Goal: Task Accomplishment & Management: Manage account settings

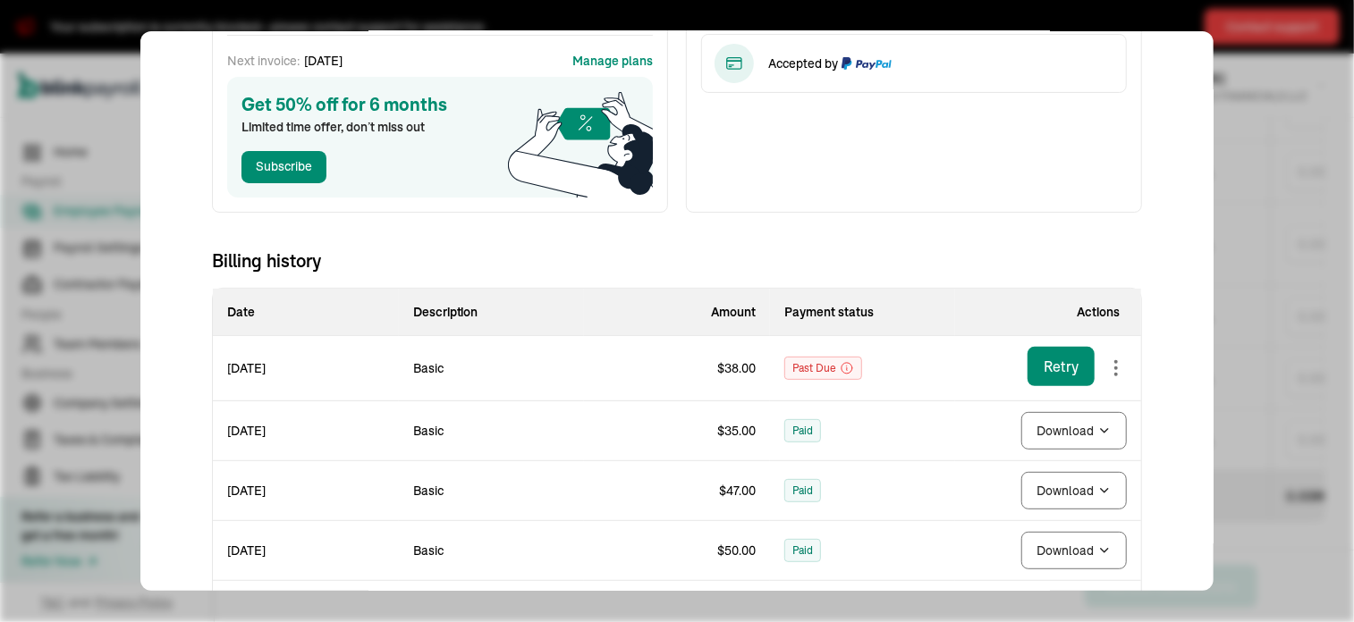
scroll to position [177, 0]
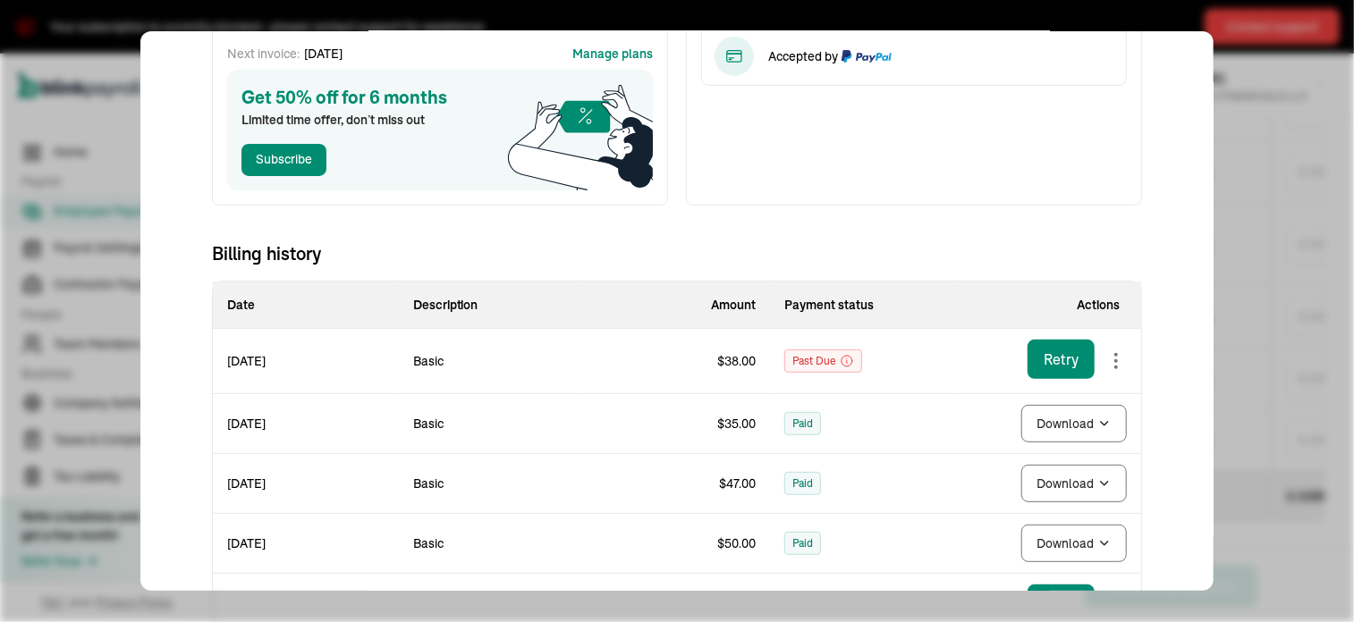
click at [1044, 358] on div "Retry" at bounding box center [1061, 359] width 35 height 21
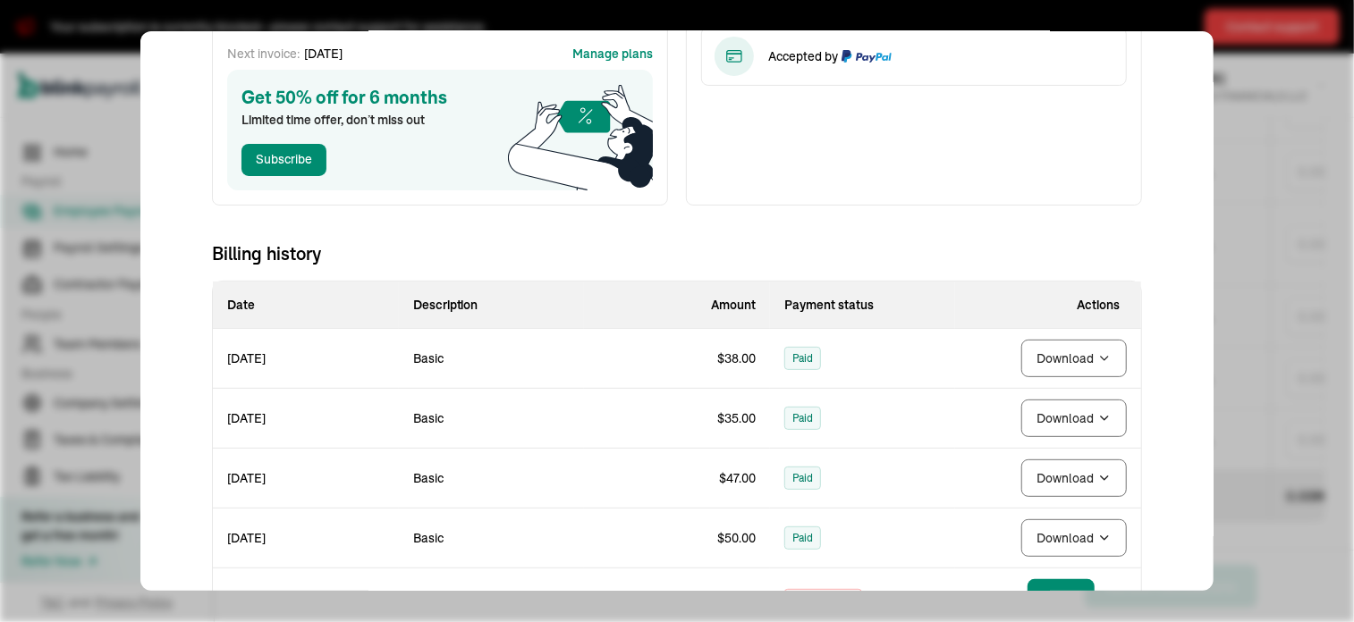
click at [1177, 308] on div "Account Basic blocked $ 20.00 / month Plus 3$ / paid worker Next invoice: Sep 3…" at bounding box center [676, 311] width 1073 height 560
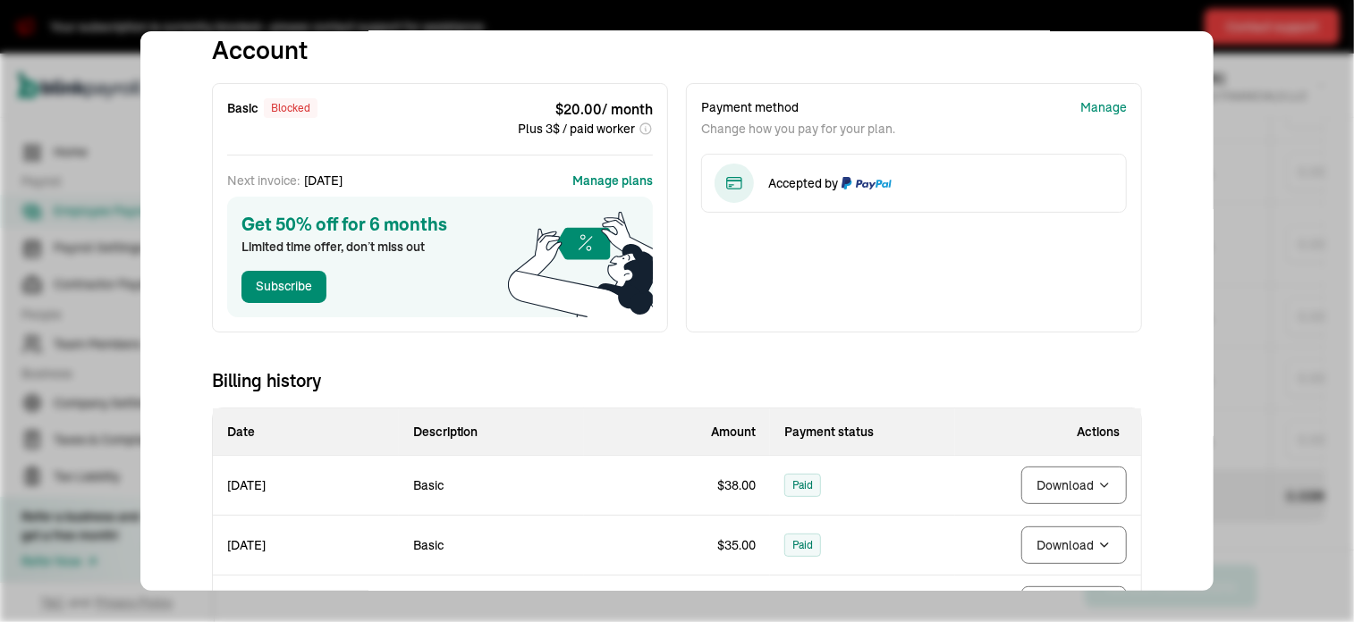
scroll to position [0, 0]
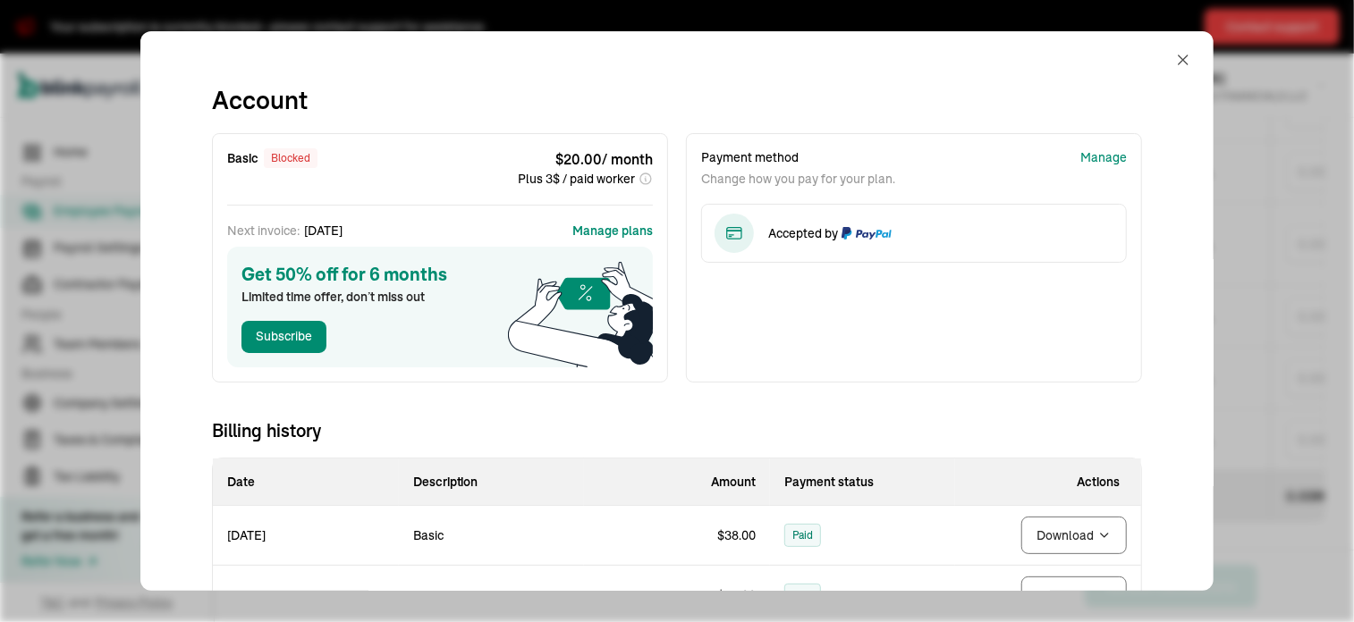
click at [1170, 59] on div "Open main menu New Direct deposit and tax payments 🎉 Upgrade Help JASMINE SEWEL…" at bounding box center [677, 86] width 1354 height 64
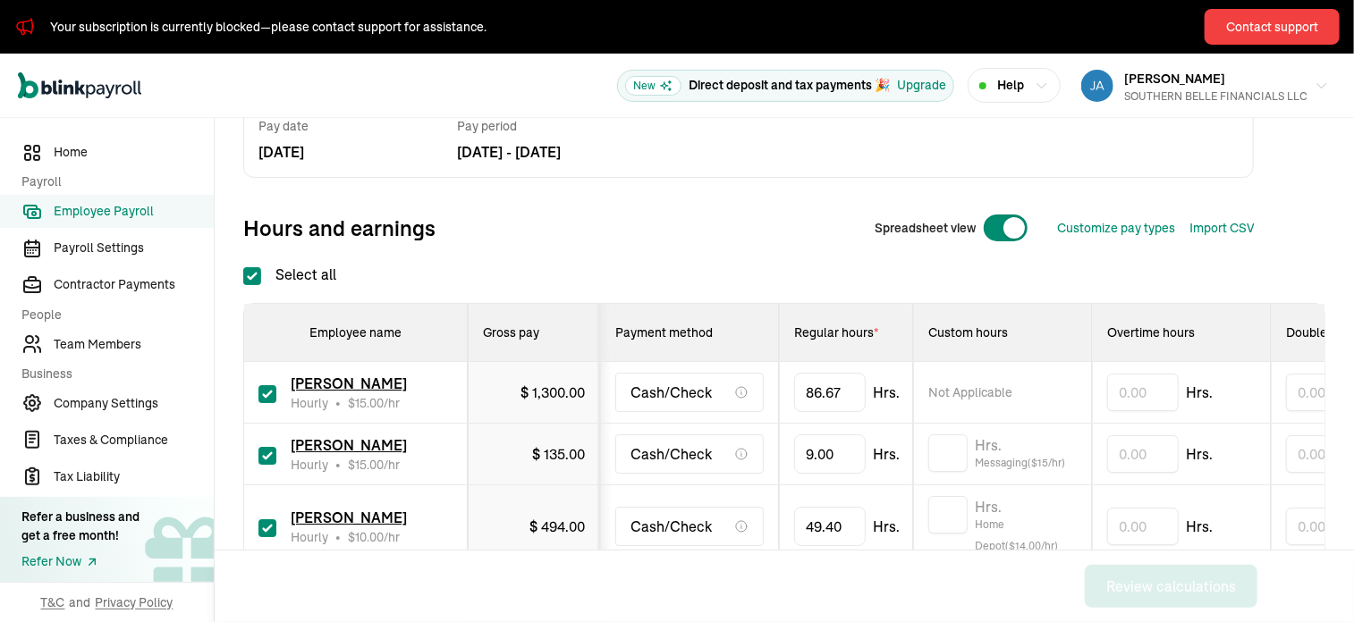
scroll to position [433, 0]
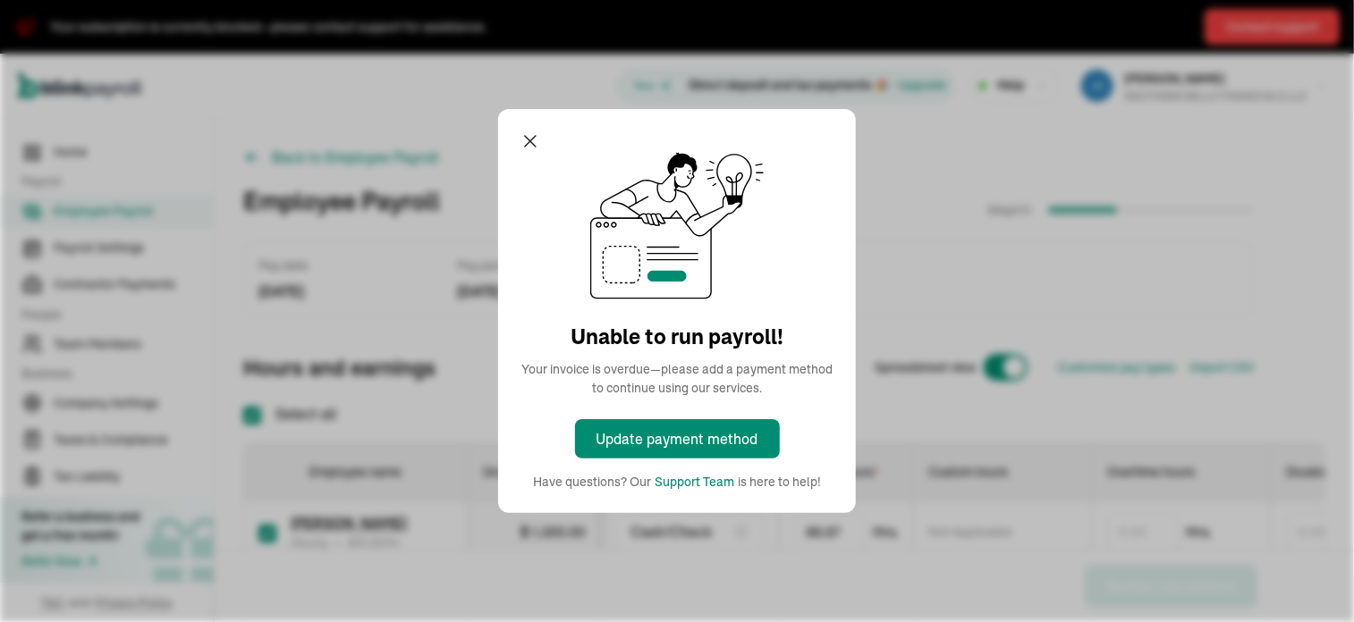
click at [522, 140] on icon "button" at bounding box center [530, 141] width 21 height 21
click at [531, 139] on div "Back to Employee Payroll Employee Payroll Step 1 / 3 Pay date [DATE] Pay period…" at bounding box center [784, 581] width 1139 height 926
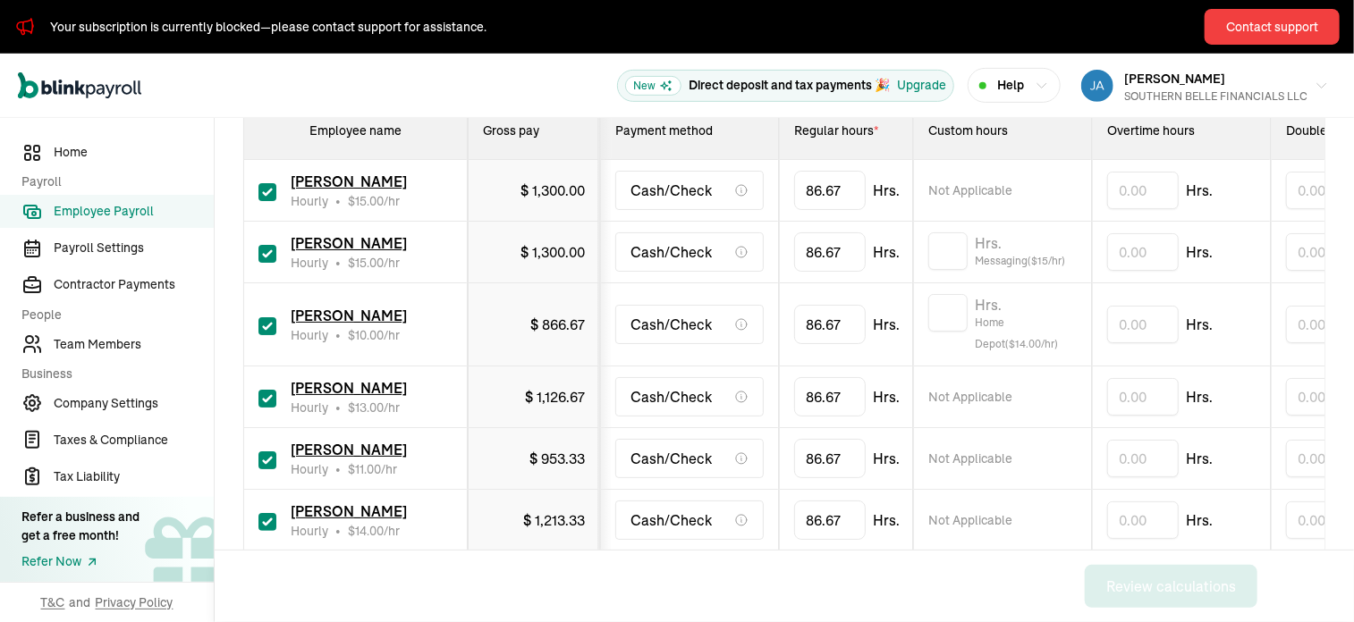
scroll to position [433, 0]
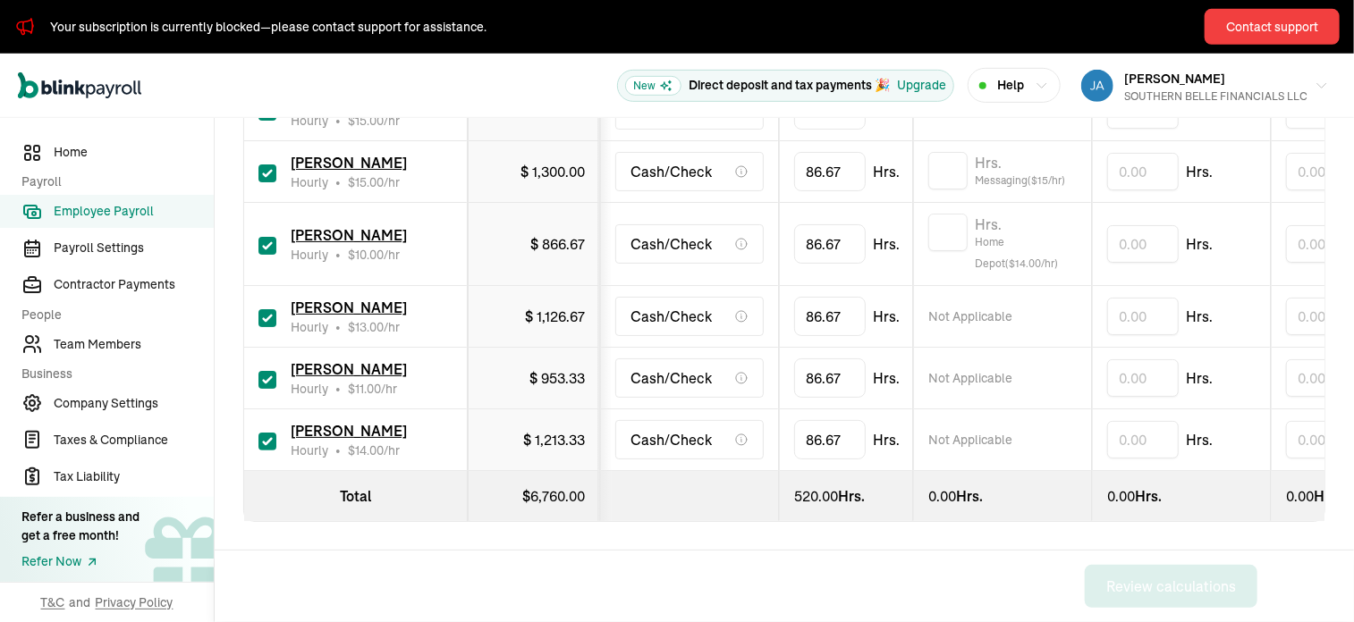
click at [955, 572] on div "Back Review calculations" at bounding box center [747, 587] width 1064 height 72
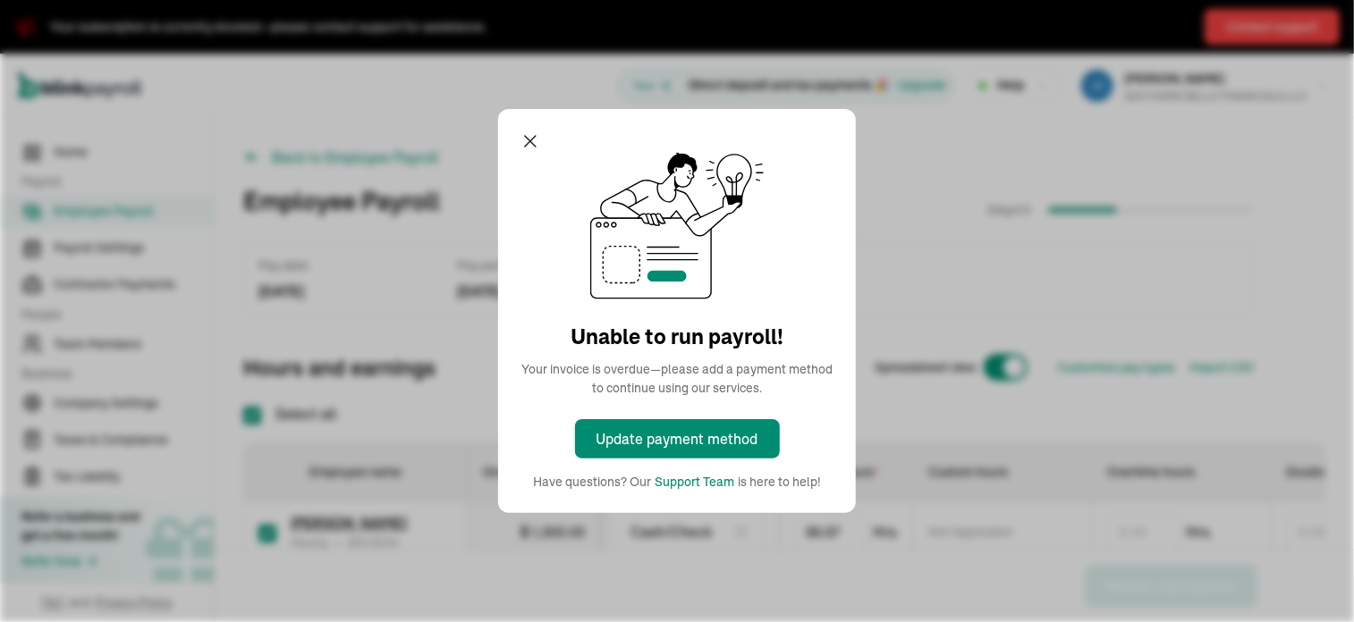
click at [522, 140] on icon "button" at bounding box center [530, 141] width 21 height 21
click at [531, 139] on div "Back to Employee Payroll Employee Payroll Step 1 / 3 Pay date [DATE] Pay period…" at bounding box center [784, 581] width 1139 height 926
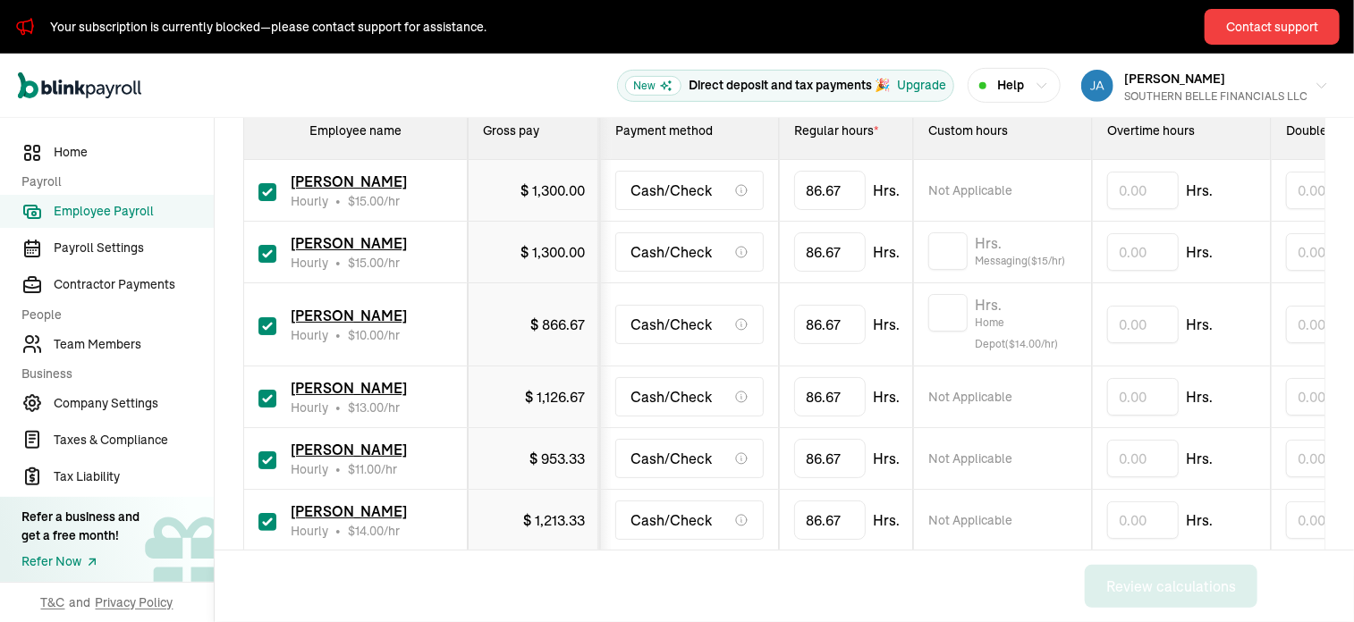
scroll to position [433, 0]
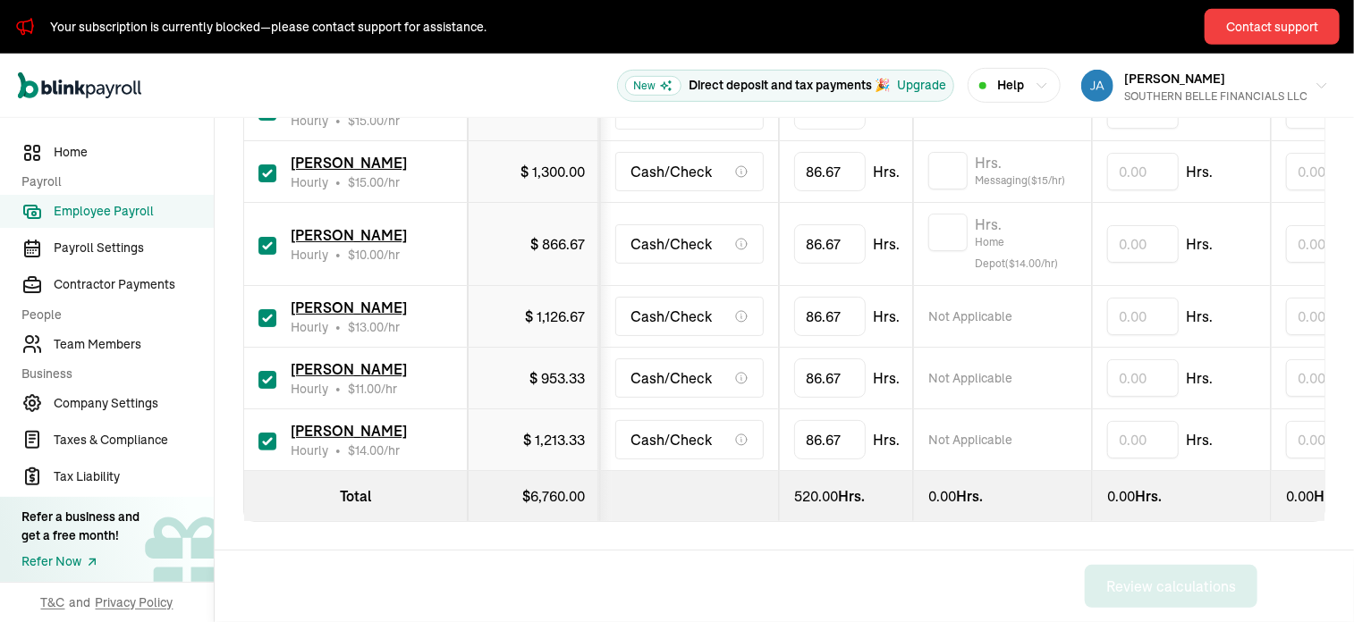
click at [955, 572] on div "Back Review calculations" at bounding box center [747, 587] width 1064 height 72
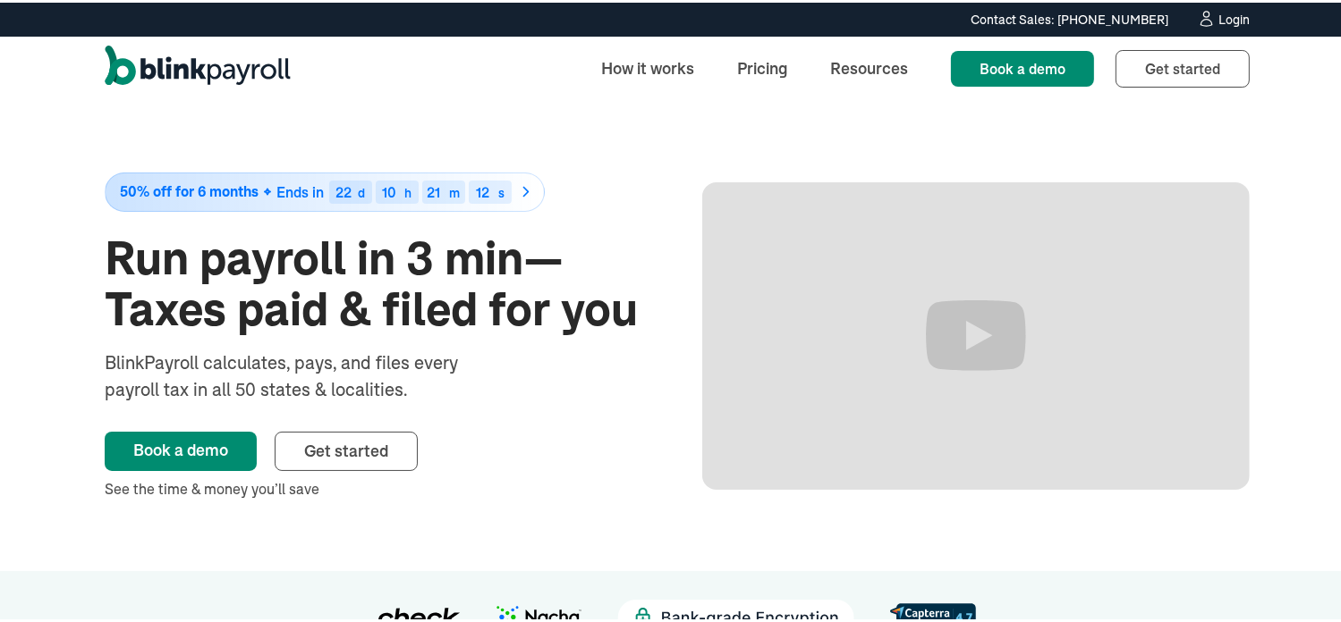
click at [1227, 18] on div "Login" at bounding box center [1233, 17] width 31 height 13
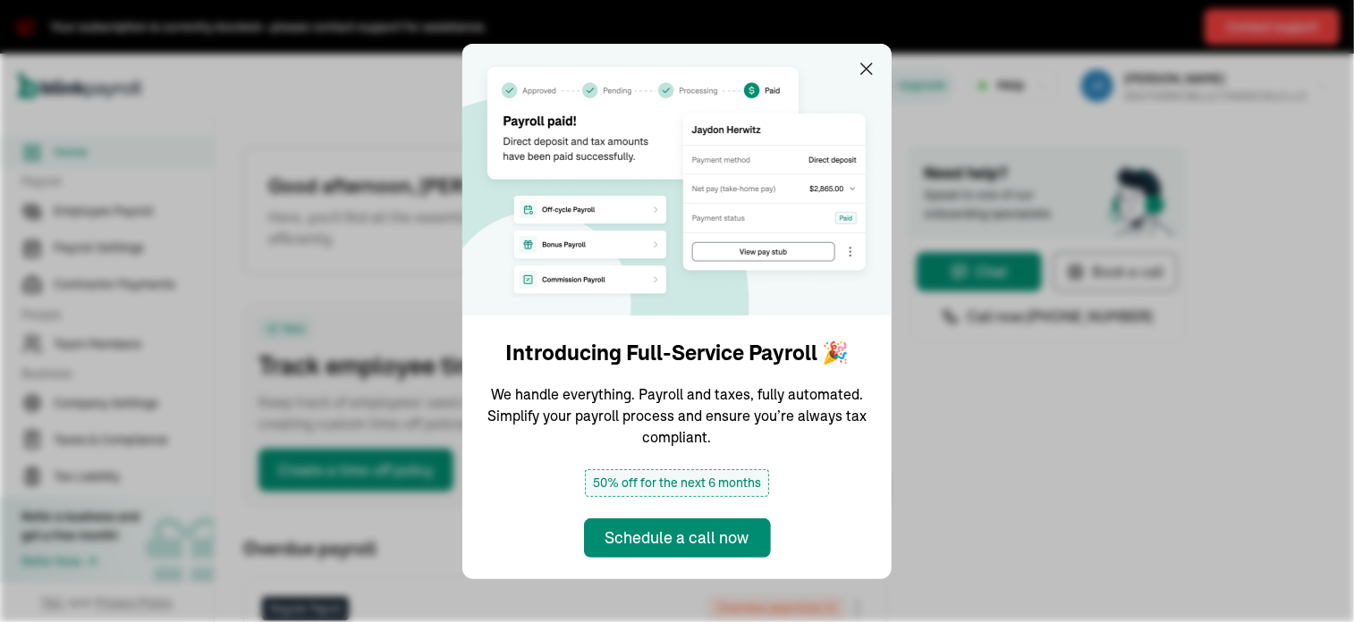
click at [866, 68] on div "New Direct deposit and tax payments 🎉 Upgrade Help JASMINE SEWELL SOUTHERN BELL…" at bounding box center [976, 85] width 719 height 45
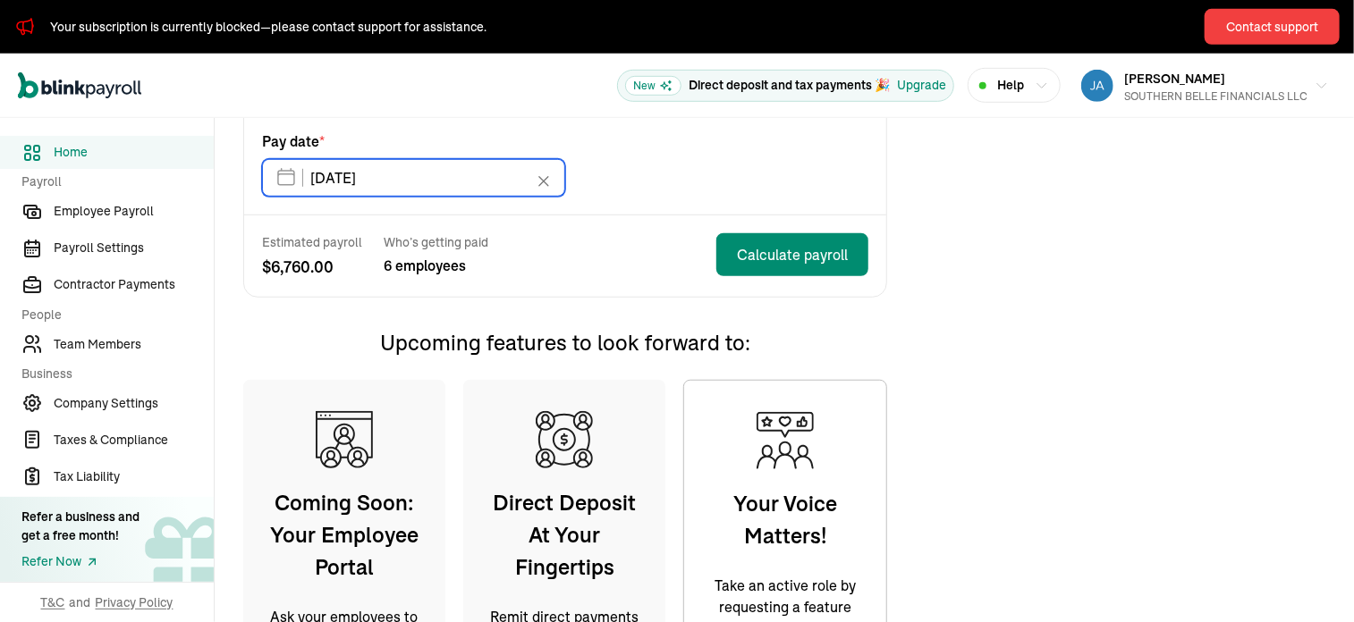
click at [400, 179] on input "08/29/2025" at bounding box center [413, 178] width 303 height 38
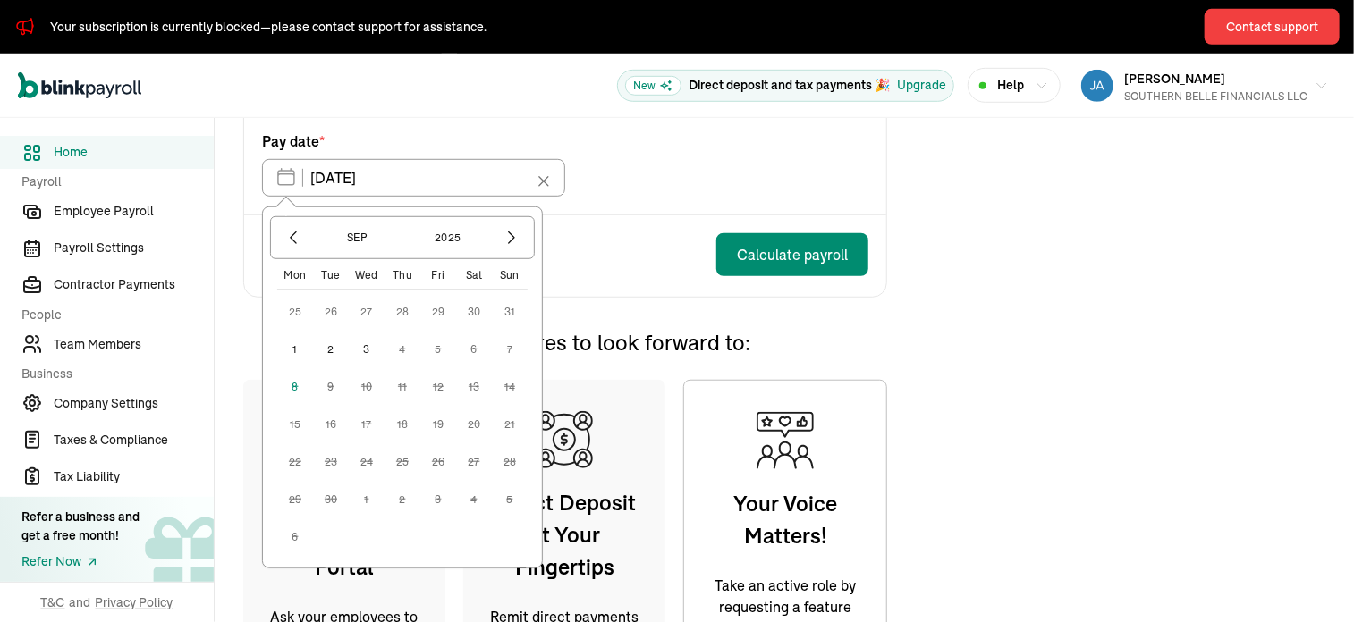
click at [601, 219] on div "Estimated payroll $ 6,760.00 Who’s getting paid 6 employees Calculate payroll" at bounding box center [565, 256] width 642 height 81
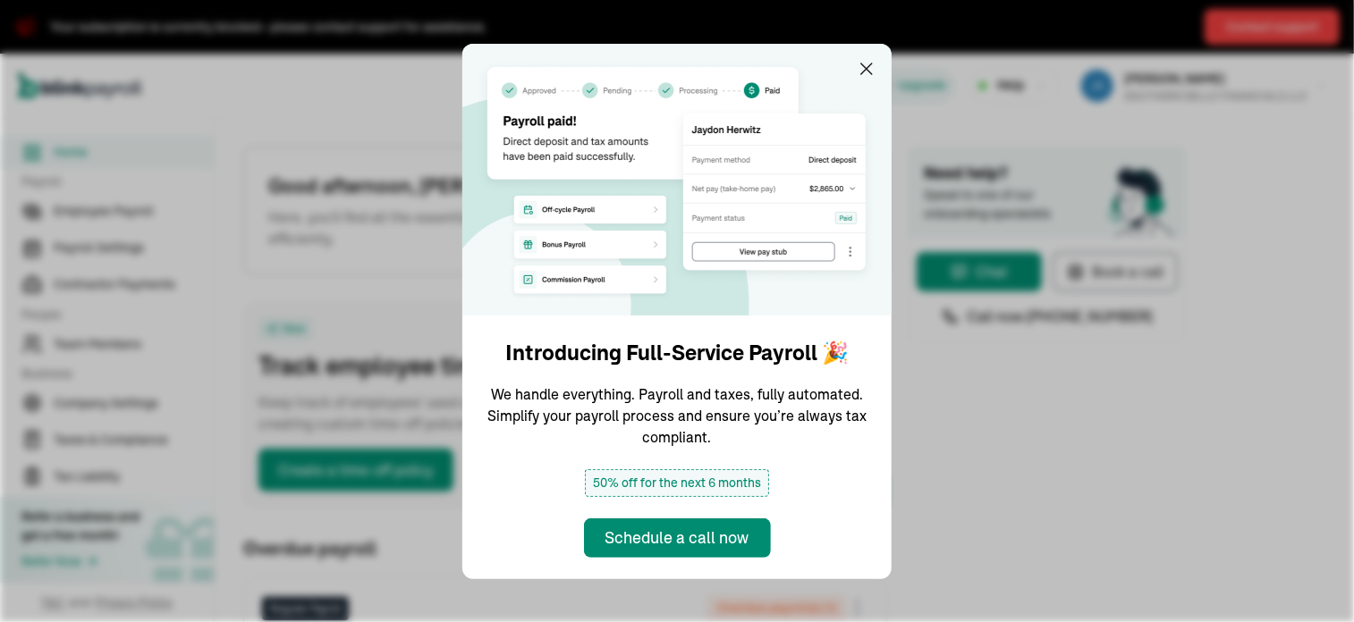
click at [866, 68] on div "New Direct deposit and tax payments 🎉 Upgrade Help JASMINE SEWELL SOUTHERN BELL…" at bounding box center [976, 85] width 719 height 45
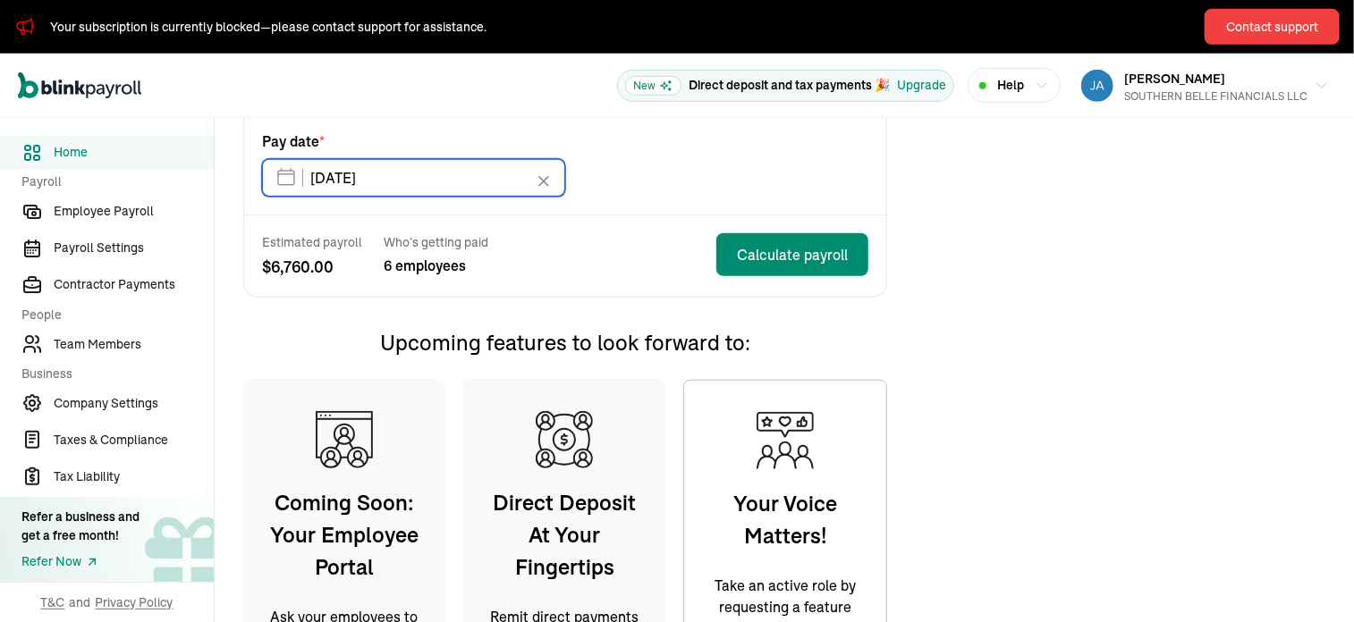
click at [400, 179] on input "[DATE]" at bounding box center [413, 178] width 303 height 38
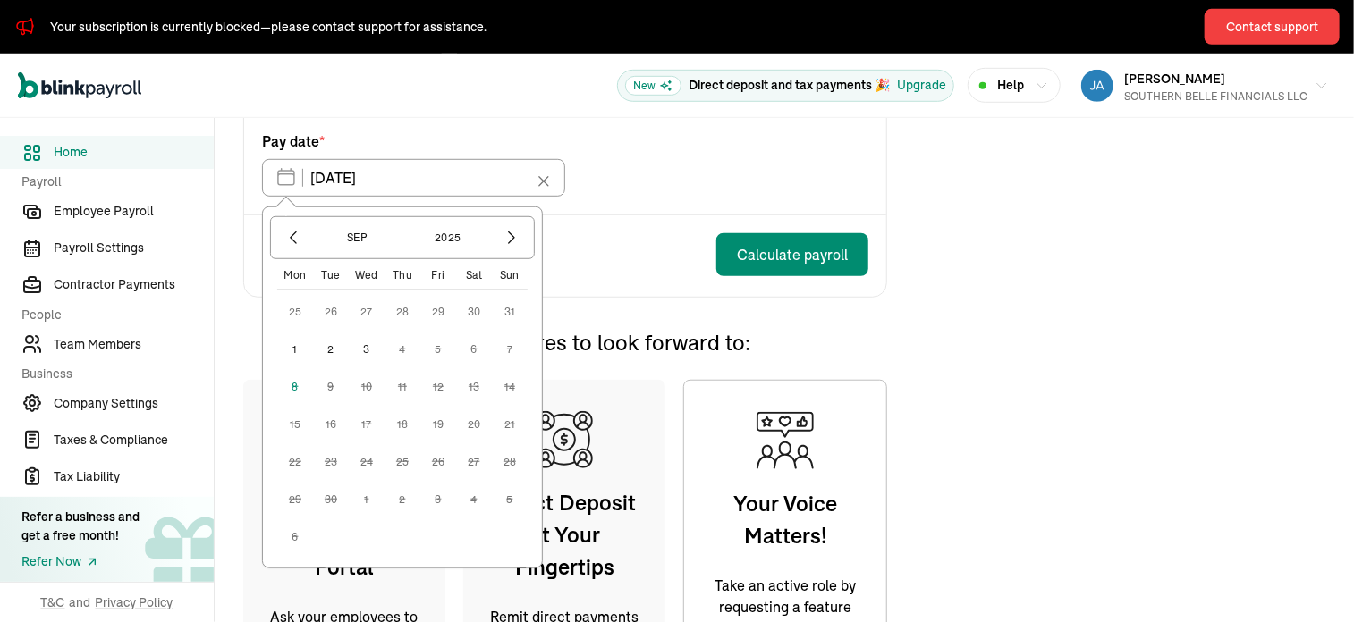
click at [601, 219] on div "Estimated payroll $ 6,760.00 Who’s getting paid 6 employees Calculate payroll" at bounding box center [565, 256] width 642 height 81
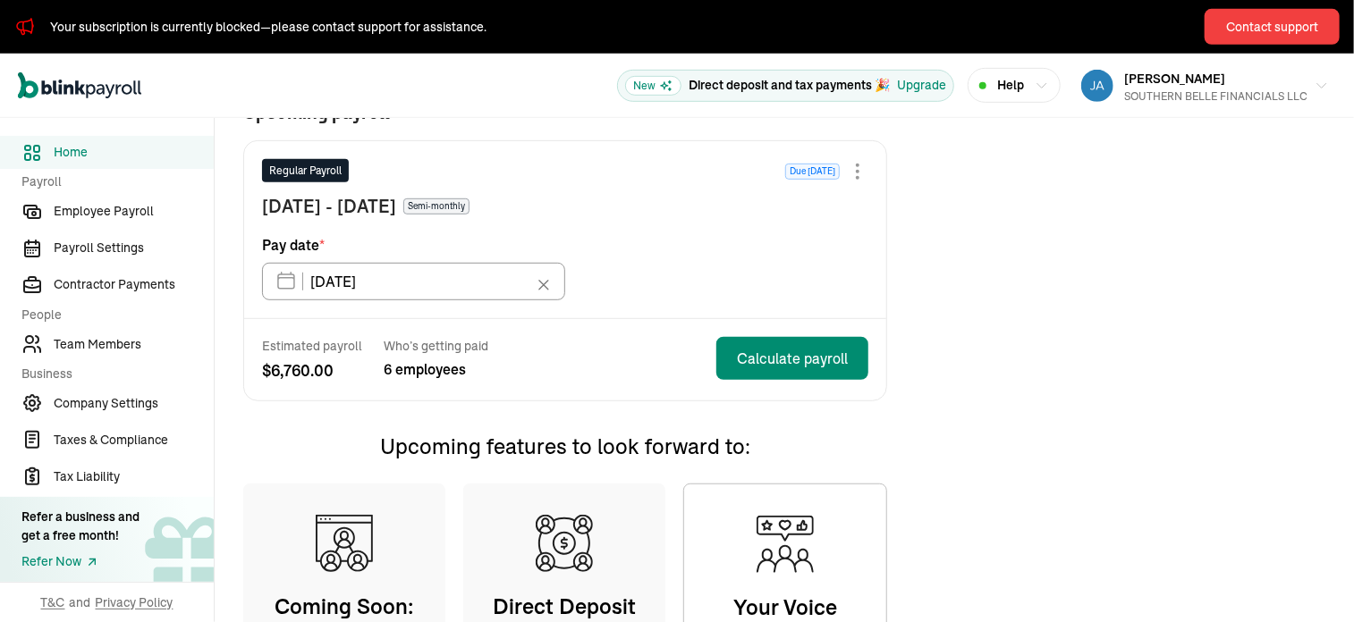
scroll to position [440, 0]
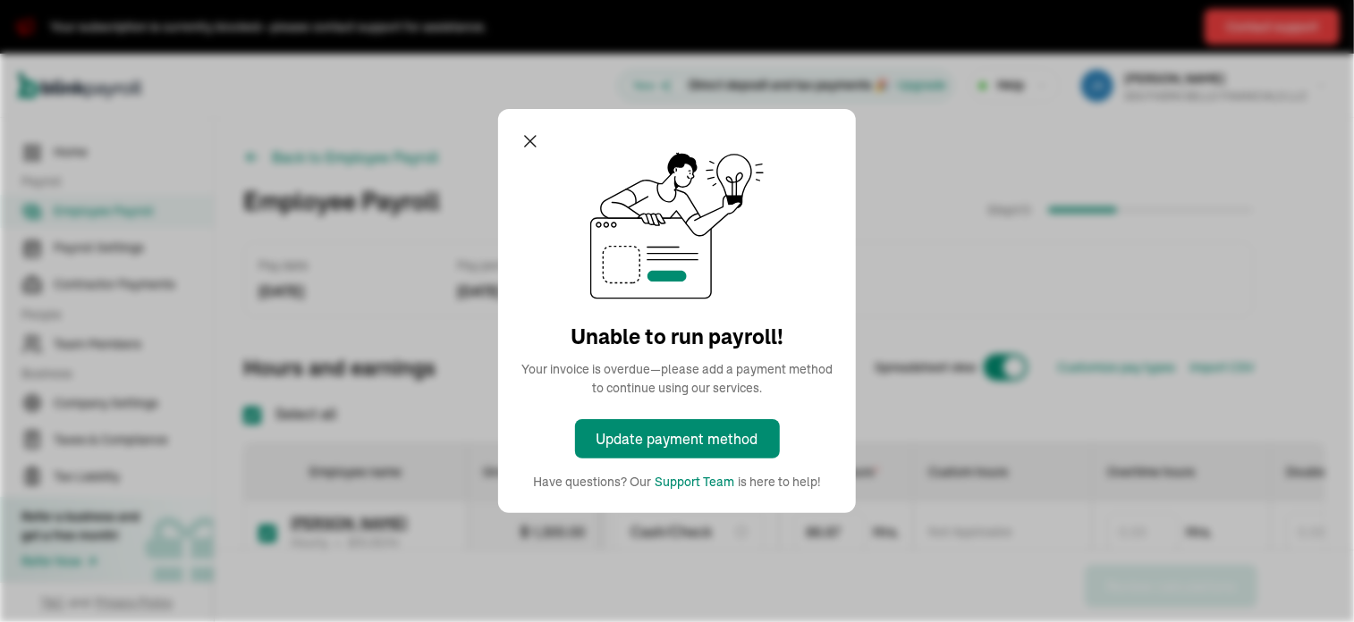
click at [526, 141] on icon "button" at bounding box center [530, 141] width 21 height 21
click at [520, 142] on icon "button" at bounding box center [530, 141] width 21 height 21
click at [532, 140] on icon "button" at bounding box center [530, 141] width 21 height 21
click at [533, 146] on div "Back to Employee Payroll Employee Payroll Step 1 / 3 Pay date [DATE] Pay period…" at bounding box center [784, 581] width 1139 height 926
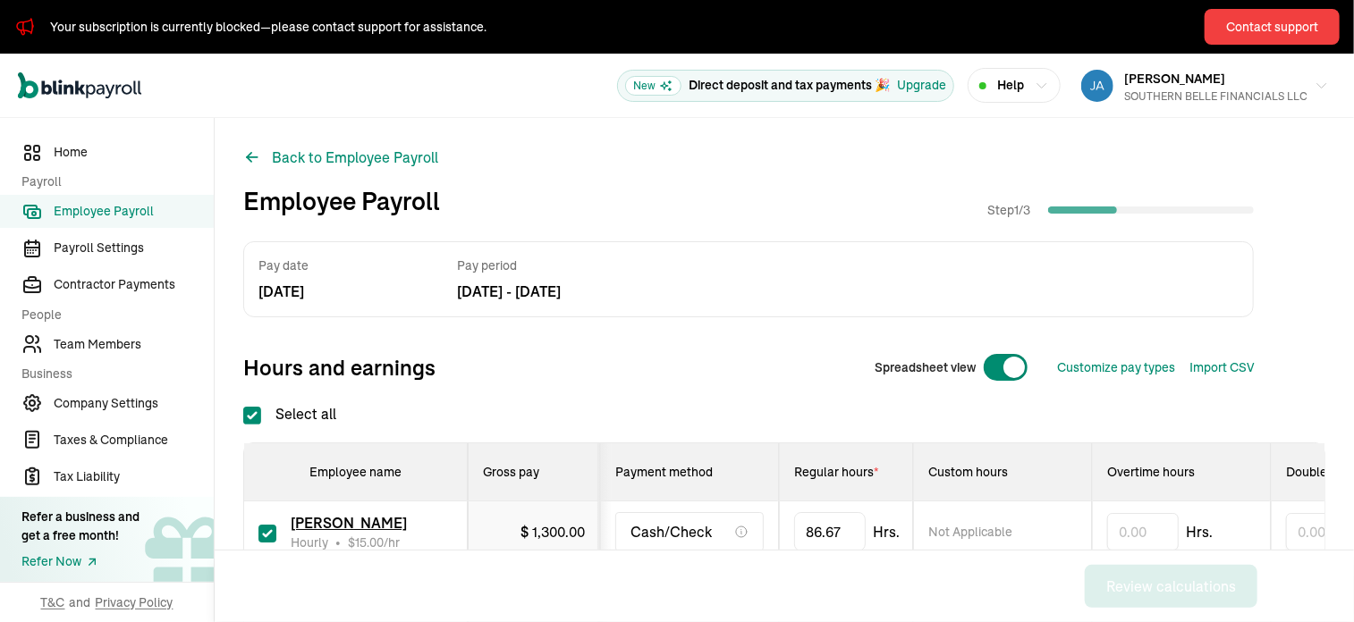
click at [636, 393] on div "Pay date [DATE] Pay period [DATE] - [DATE] Hours and earnings Spreadsheet view …" at bounding box center [784, 592] width 1082 height 703
click at [749, 170] on div "Back to Employee Payroll Employee Payroll Step 1 / 3 Pay date [DATE] Pay period…" at bounding box center [784, 581] width 1139 height 926
click at [765, 150] on div "Back to Employee Payroll Employee Payroll Step 1 / 3 Pay date [DATE] Pay period…" at bounding box center [784, 581] width 1139 height 926
click at [1178, 94] on div "SOUTHERN BELLE FINANCIALS LLC" at bounding box center [1215, 97] width 183 height 16
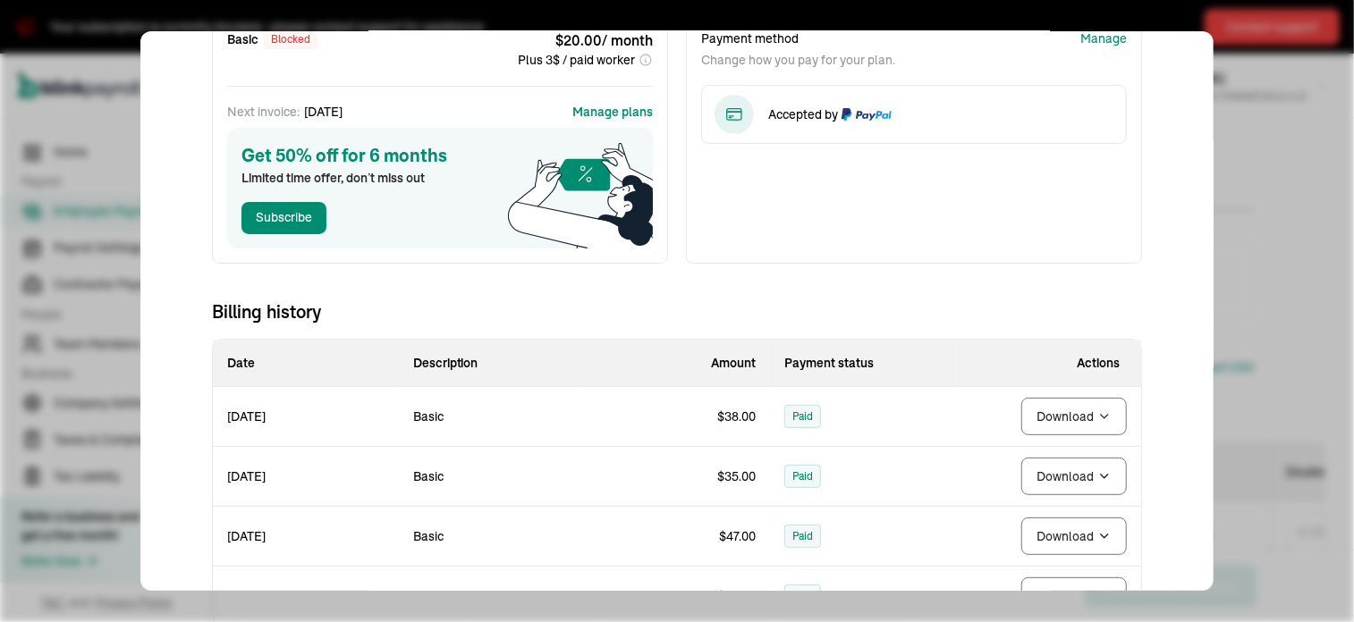
scroll to position [121, 0]
click at [1070, 415] on button "Download" at bounding box center [1074, 415] width 106 height 38
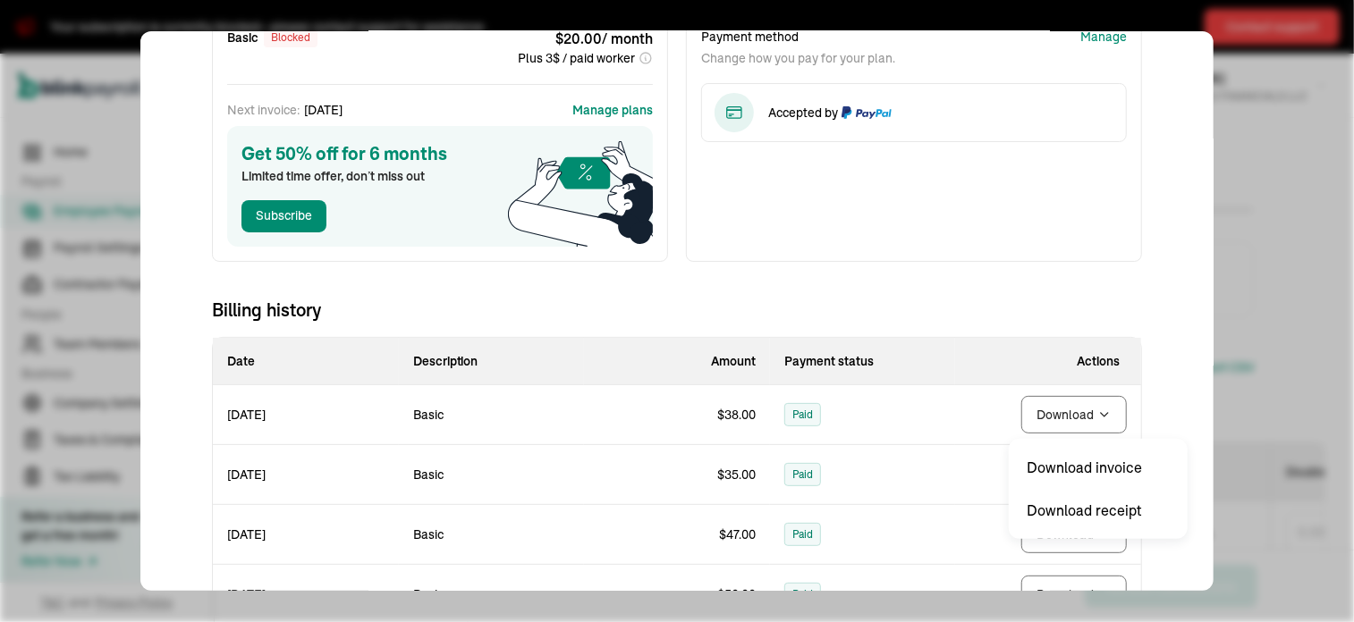
click at [1108, 512] on td "Download" at bounding box center [1048, 534] width 186 height 60
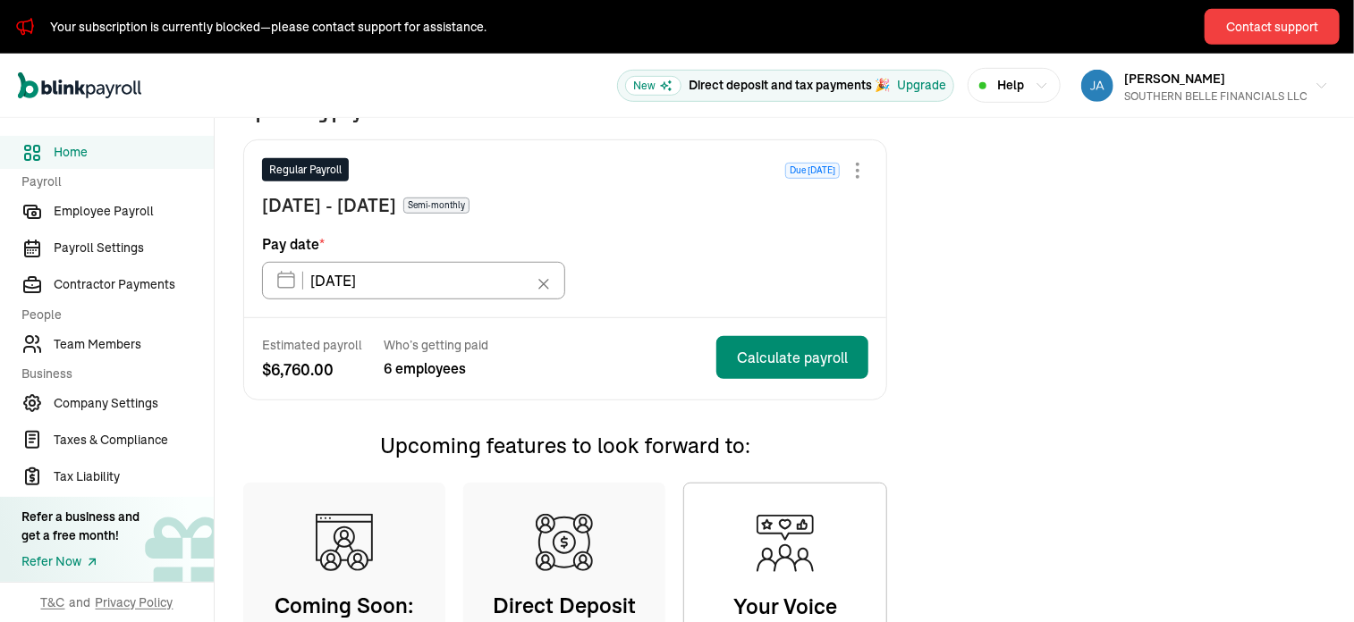
scroll to position [440, 0]
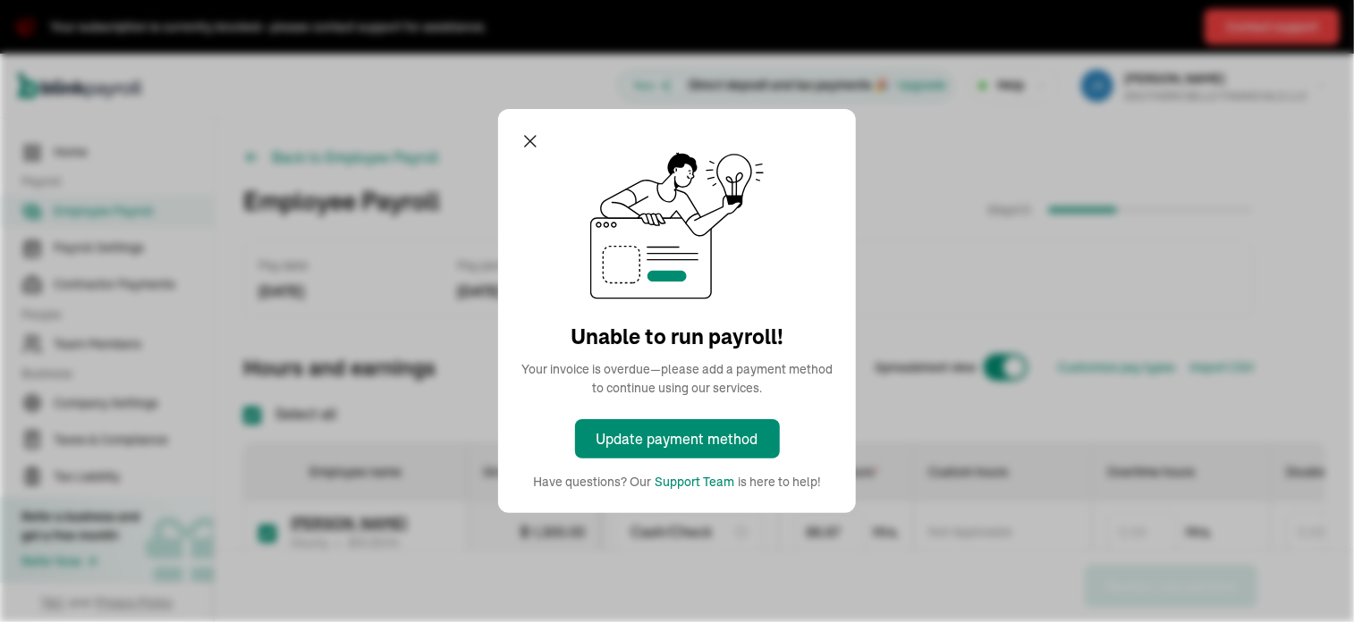
click at [526, 141] on icon "button" at bounding box center [530, 141] width 21 height 21
click at [520, 142] on icon "button" at bounding box center [530, 141] width 21 height 21
click at [532, 140] on icon "button" at bounding box center [530, 141] width 21 height 21
click at [533, 146] on div "Back to Employee Payroll Employee Payroll Step 1 / 3 Pay date [DATE] Pay period…" at bounding box center [784, 581] width 1139 height 926
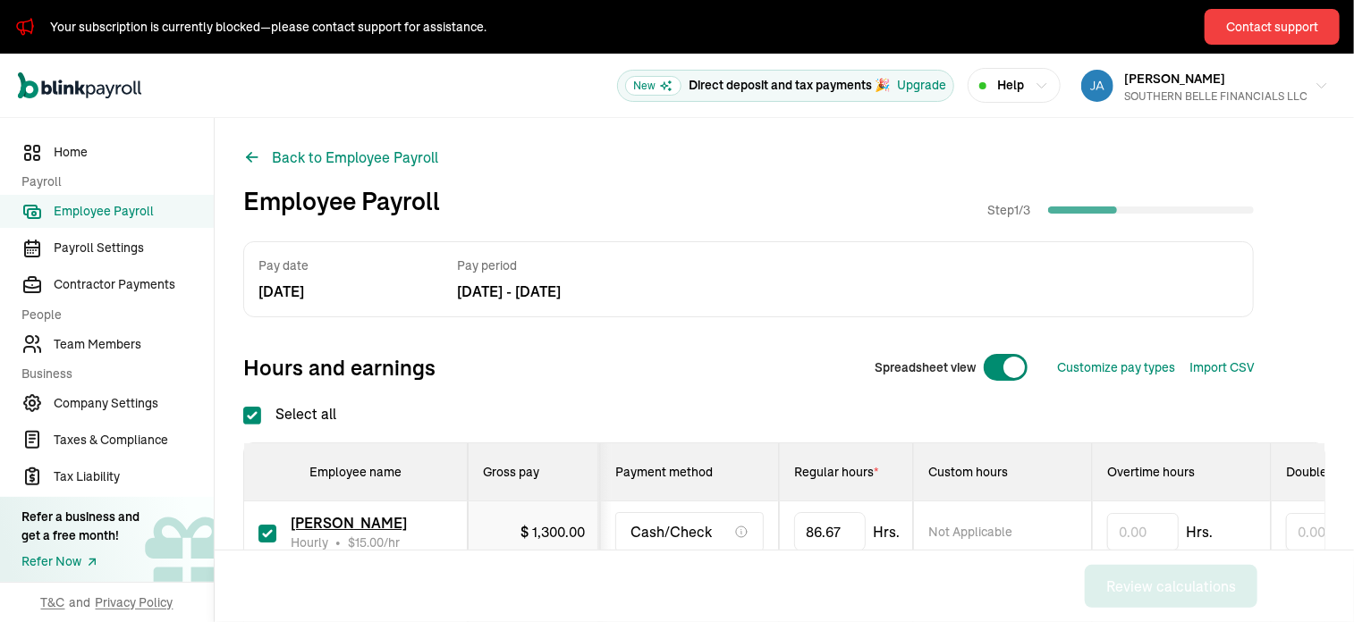
click at [636, 393] on div "Pay date [DATE] Pay period [DATE] - [DATE] Hours and earnings Spreadsheet view …" at bounding box center [784, 592] width 1082 height 703
click at [749, 170] on div "Back to Employee Payroll Employee Payroll Step 1 / 3 Pay date [DATE] Pay period…" at bounding box center [784, 581] width 1139 height 926
click at [765, 150] on div "Back to Employee Payroll Employee Payroll Step 1 / 3 Pay date [DATE] Pay period…" at bounding box center [784, 581] width 1139 height 926
click at [1178, 94] on div "SOUTHERN BELLE FINANCIALS LLC" at bounding box center [1215, 97] width 183 height 16
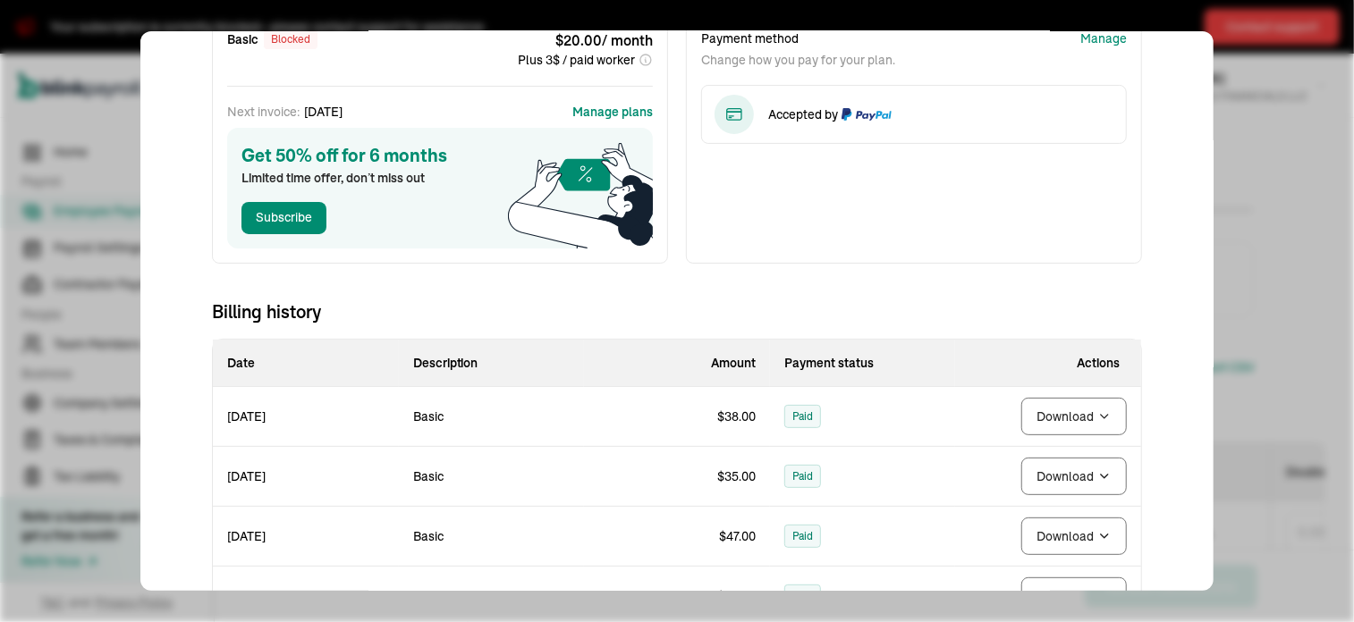
scroll to position [121, 0]
click at [1070, 415] on button "Download" at bounding box center [1074, 415] width 106 height 38
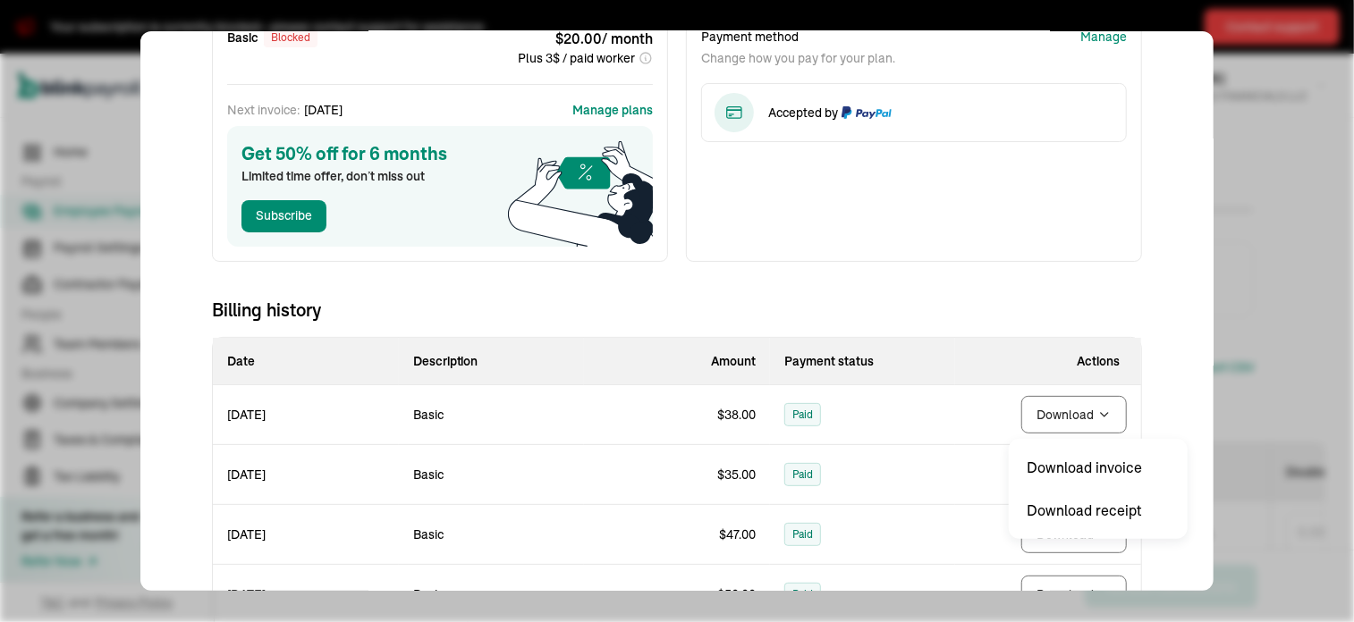
click at [1108, 512] on td "Download" at bounding box center [1048, 534] width 186 height 60
